Goal: Task Accomplishment & Management: Complete application form

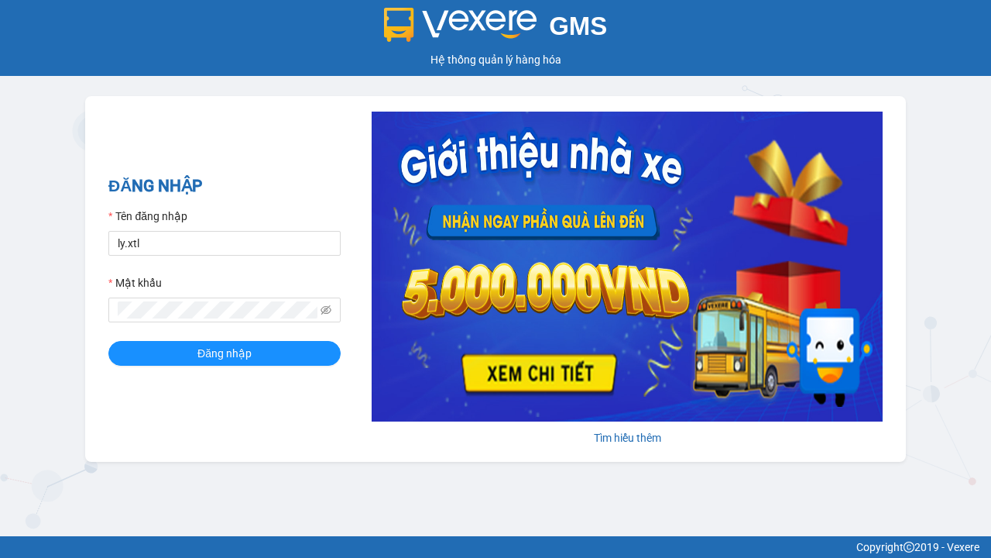
type input "ly.xtl"
click at [225, 352] on span "Đăng nhập" at bounding box center [224, 353] width 54 height 17
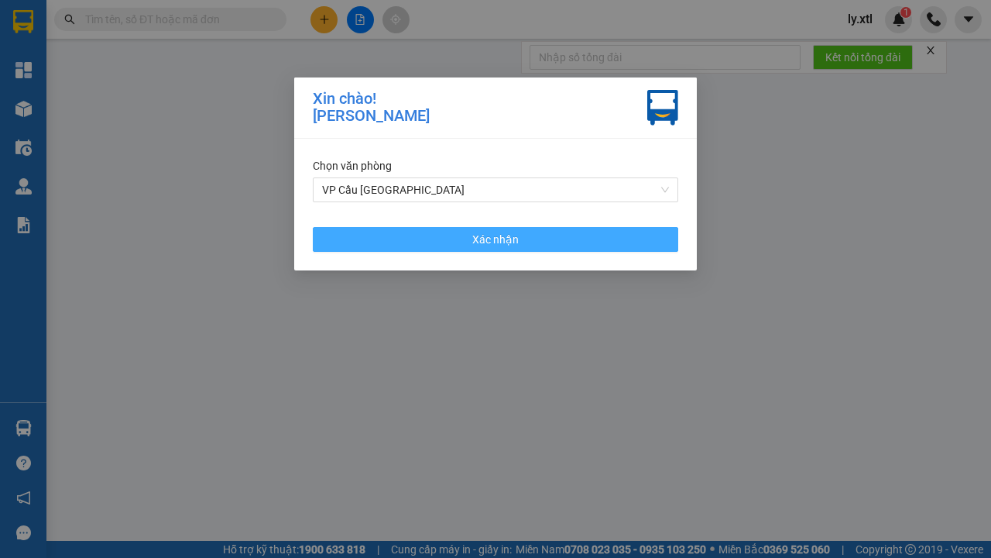
click at [496, 239] on span "Xác nhận" at bounding box center [495, 239] width 46 height 17
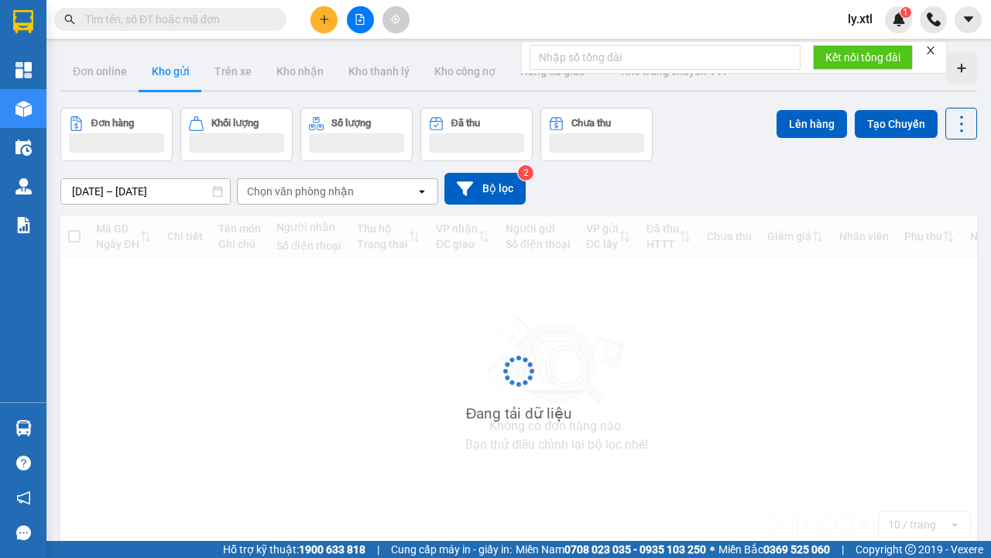
click at [324, 19] on icon "plus" at bounding box center [324, 19] width 9 height 1
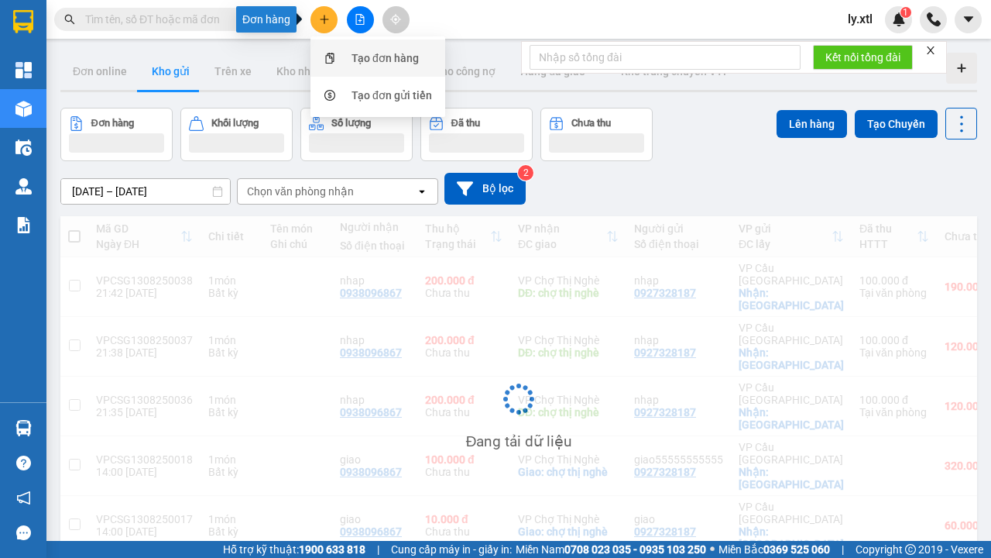
click at [386, 58] on div "Tạo đơn hàng" at bounding box center [385, 58] width 67 height 17
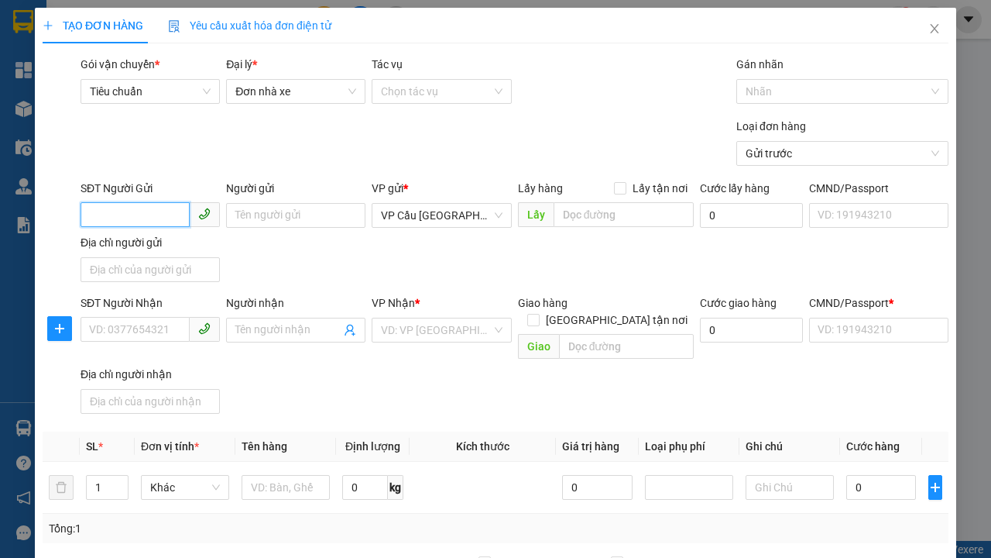
click at [135, 202] on input "SĐT Người Gửi" at bounding box center [135, 214] width 109 height 25
type input "0927328187"
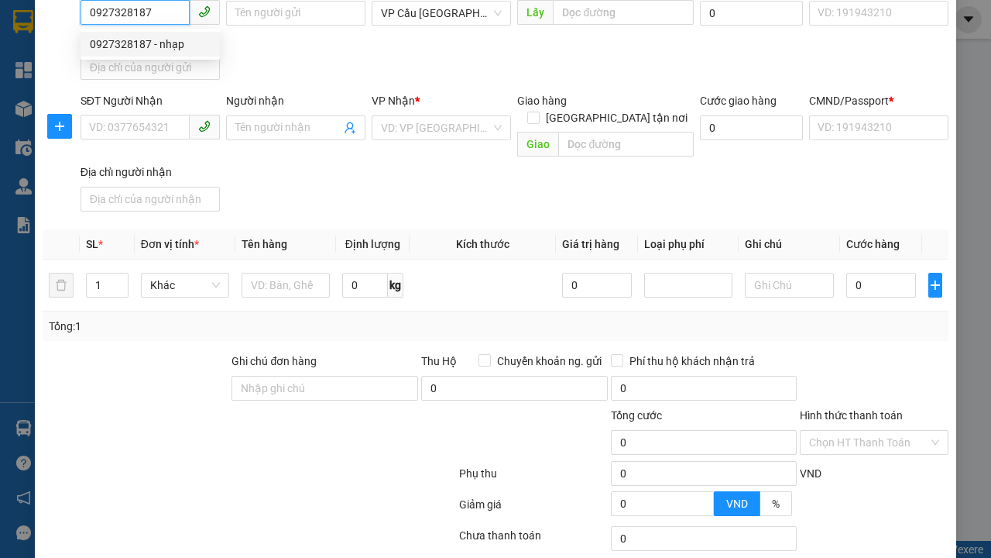
click at [150, 44] on div "0927328187 - nhạp" at bounding box center [150, 44] width 121 height 17
type input "nhạp"
checkbox input "true"
type input "[GEOGRAPHIC_DATA]"
type input "123456789112"
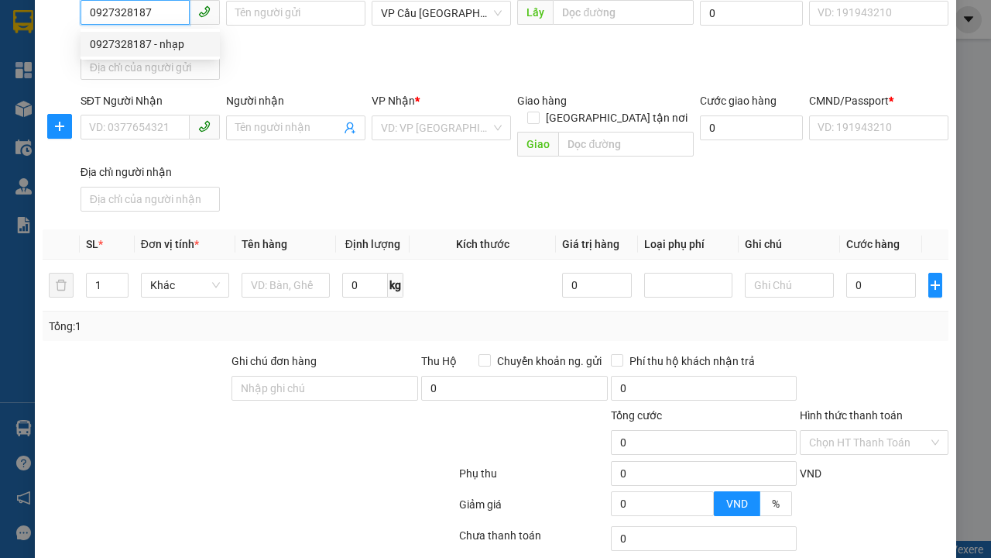
type input "0938096867"
type input "nhap"
type input "chợ thị nghè"
type input "10.000"
type input "123456789456"
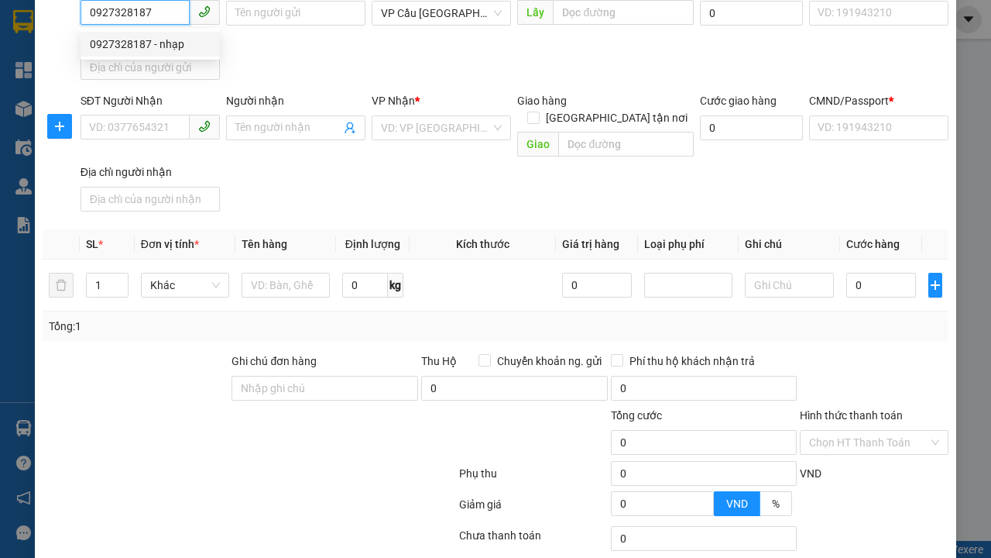
type input "200.000"
type input "15.000"
type input "20.000"
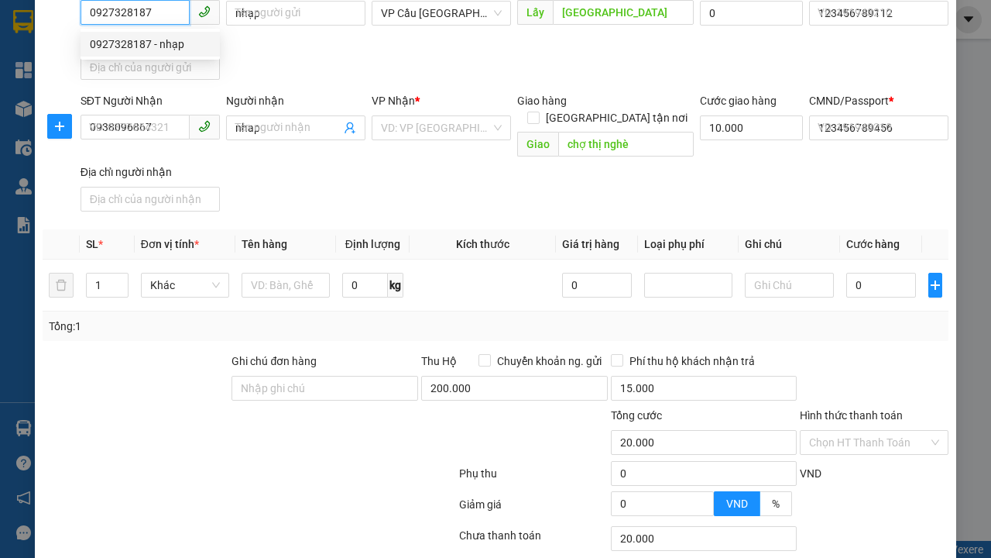
type input "320.000"
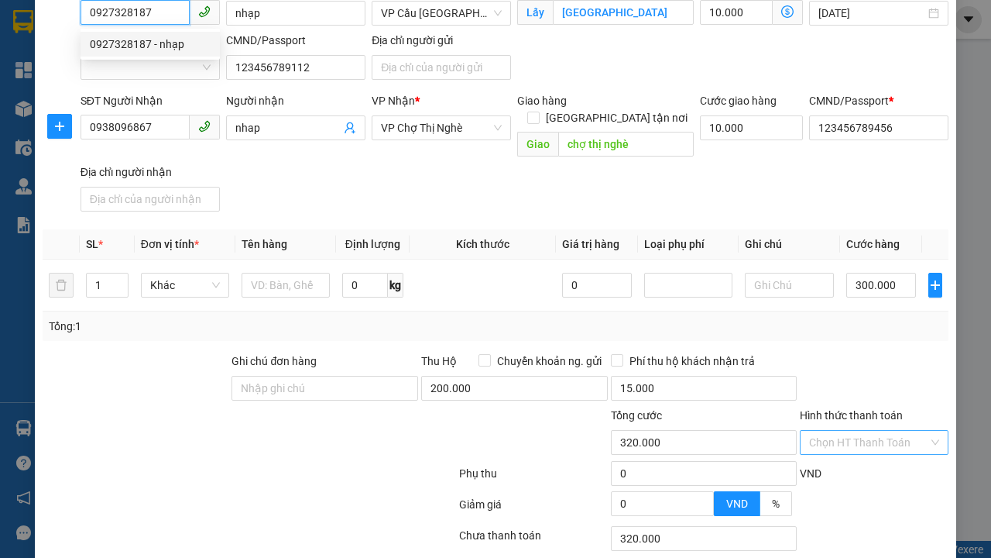
type input "0927328187"
click at [869, 433] on input "Hình thức thanh toán" at bounding box center [868, 442] width 119 height 23
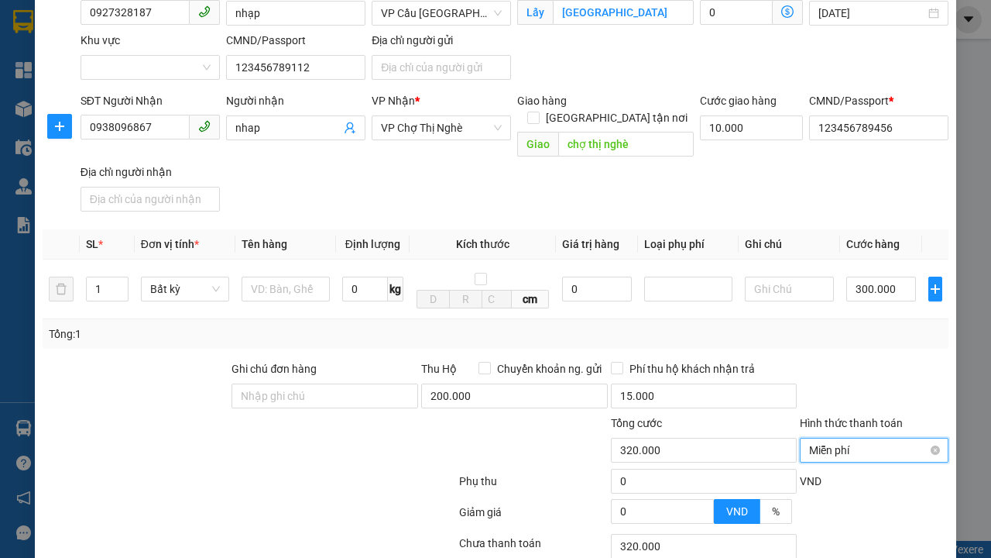
type input "0"
